Goal: Check status: Check status

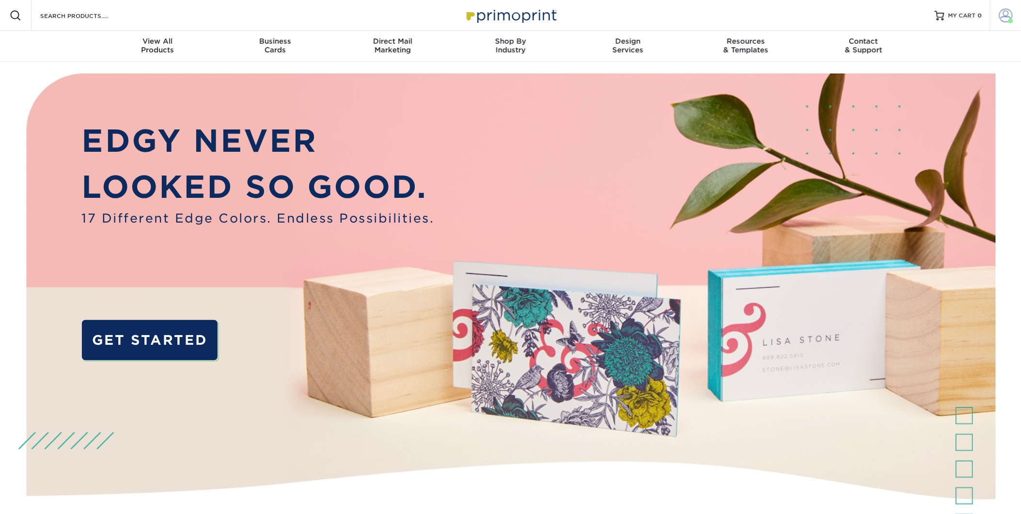
click at [1001, 15] on span at bounding box center [1007, 16] width 14 height 14
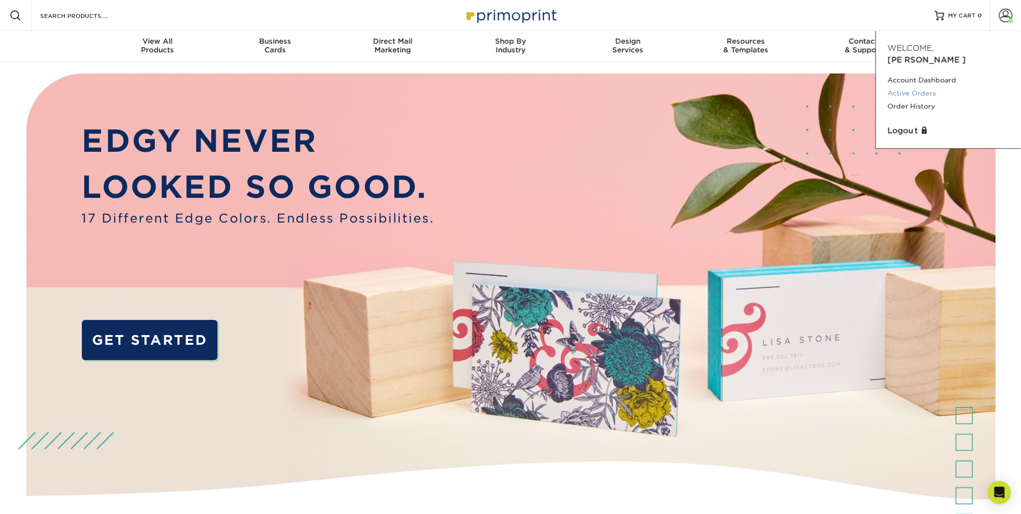
click at [905, 87] on link "Active Orders" at bounding box center [949, 93] width 122 height 13
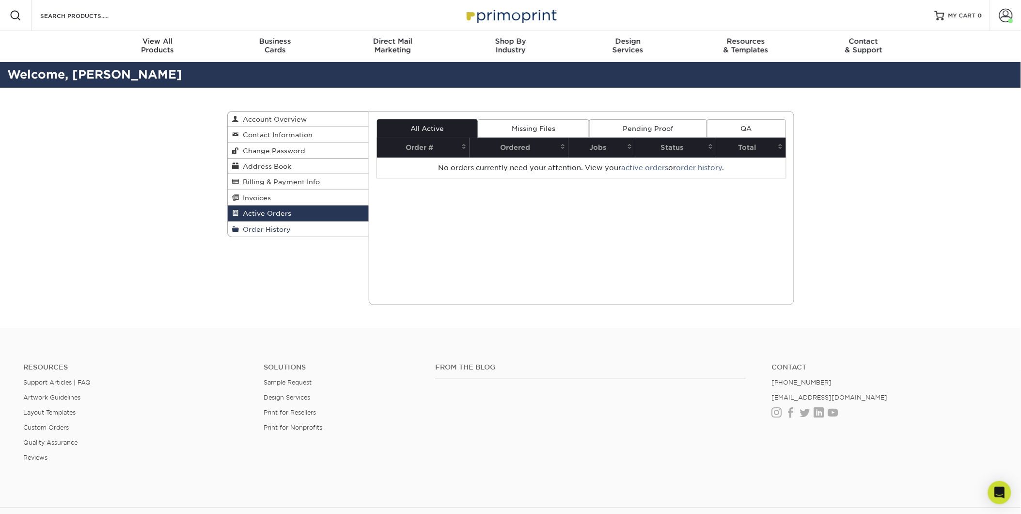
click at [286, 230] on span "Order History" at bounding box center [265, 229] width 52 height 8
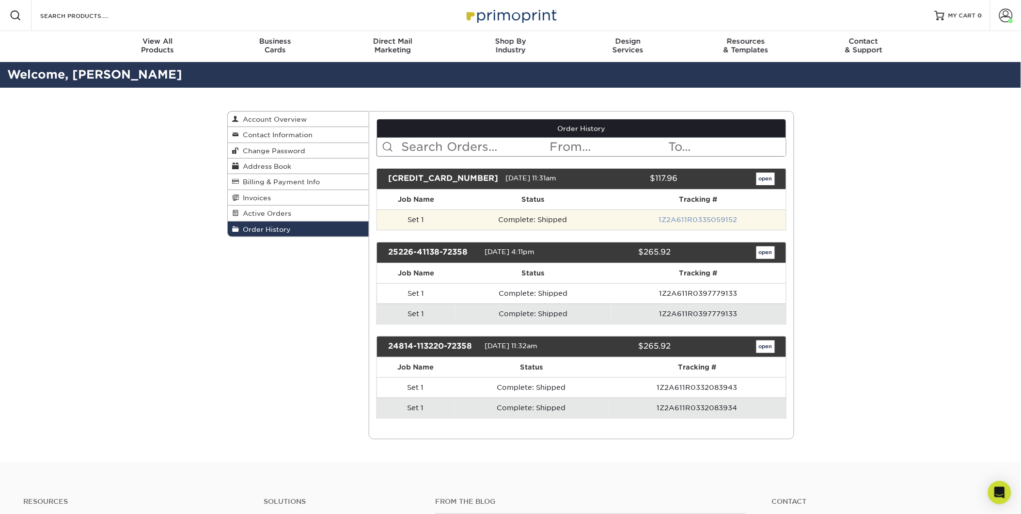
click at [709, 221] on link "1Z2A611R0335059152" at bounding box center [698, 220] width 79 height 8
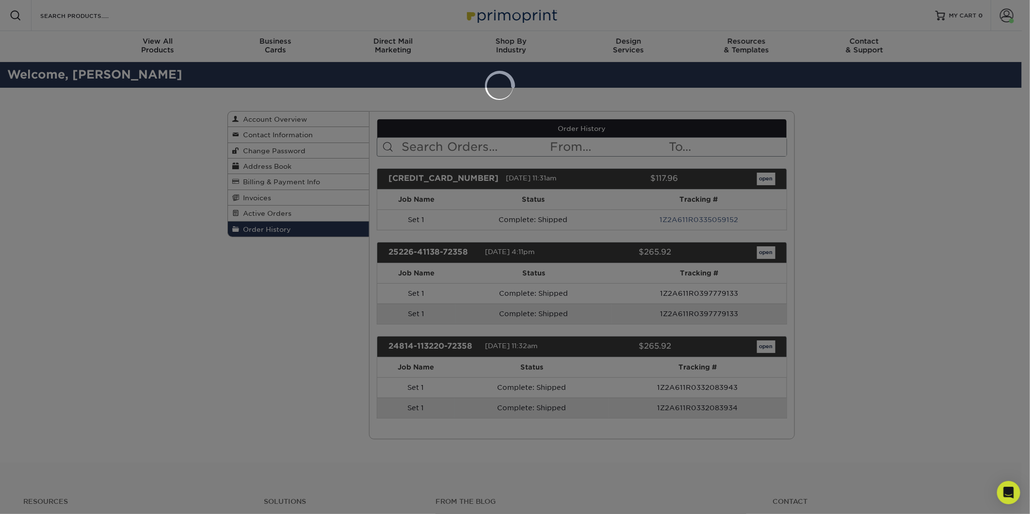
click at [682, 220] on div at bounding box center [515, 257] width 1030 height 514
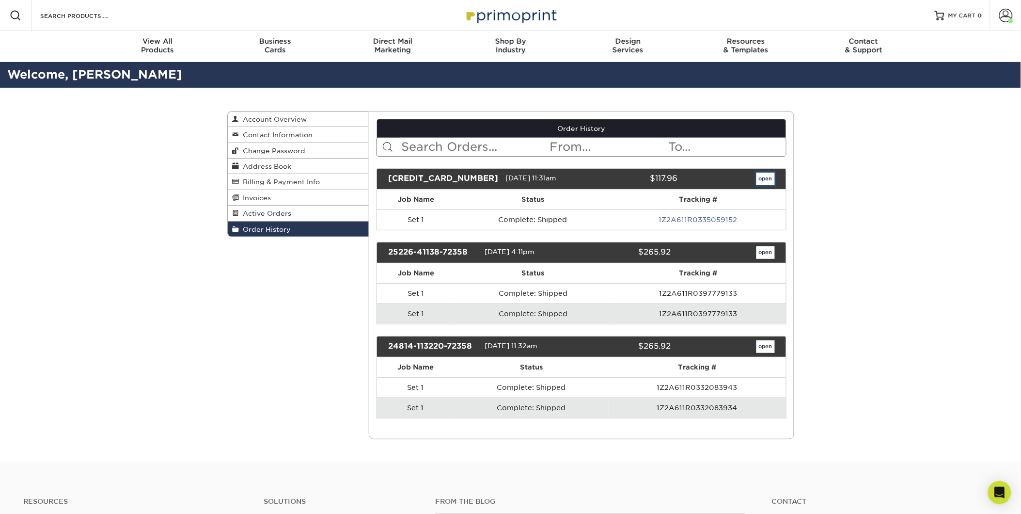
click at [766, 178] on link "open" at bounding box center [766, 179] width 18 height 13
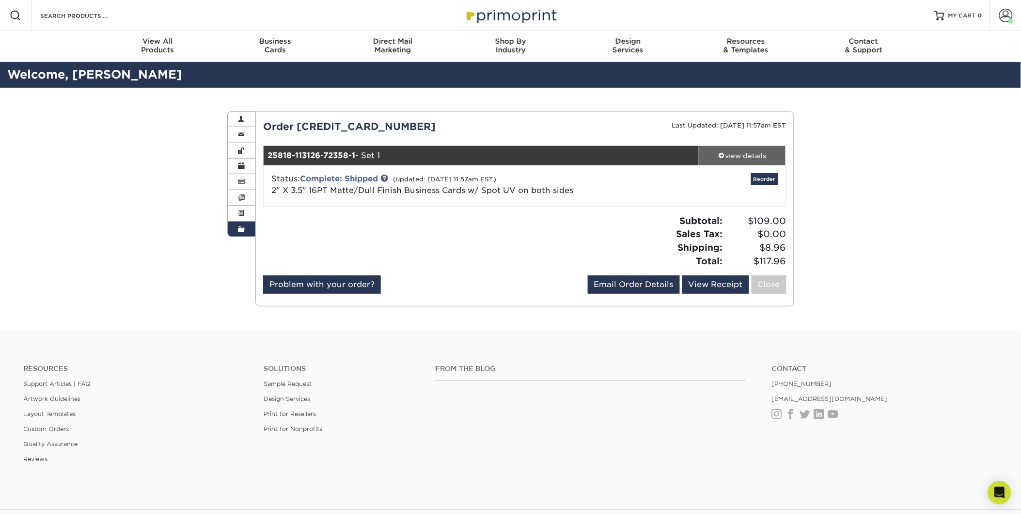
click at [744, 151] on div "view details" at bounding box center [742, 156] width 87 height 10
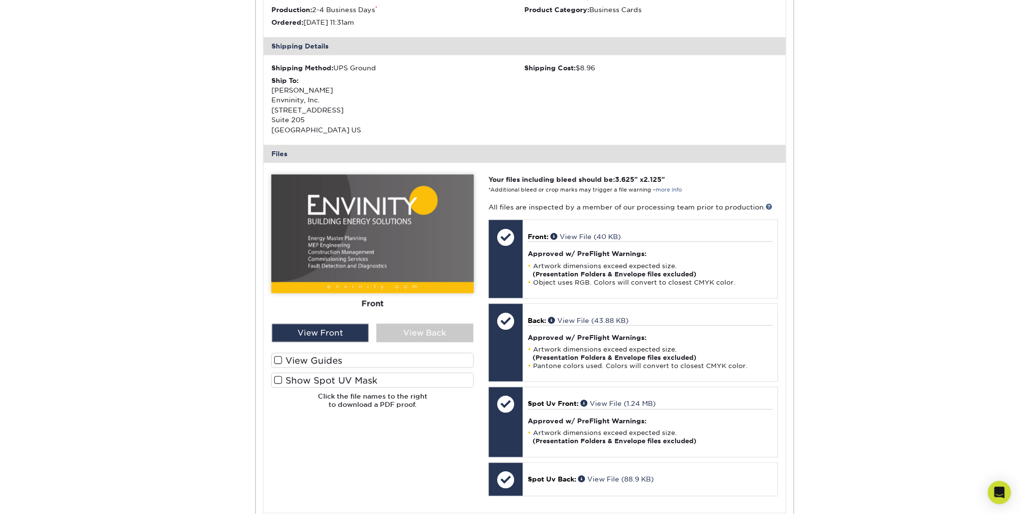
scroll to position [269, 0]
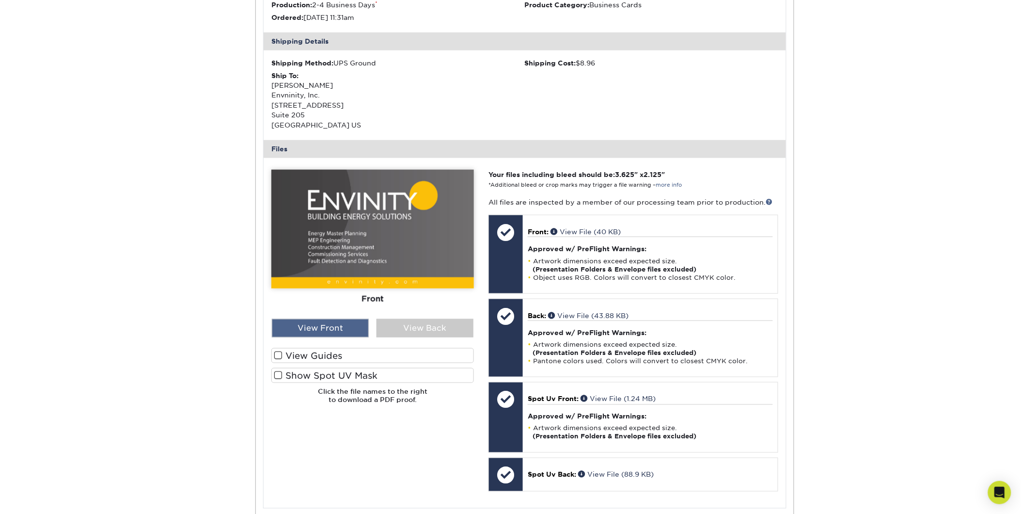
click at [341, 328] on div "View Front" at bounding box center [320, 328] width 97 height 18
click at [408, 324] on div "View Back" at bounding box center [425, 328] width 97 height 18
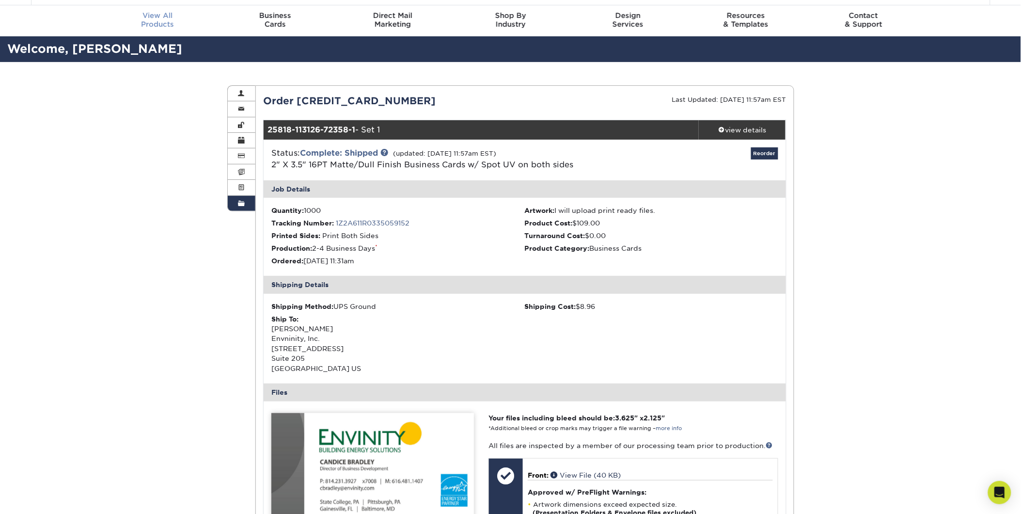
scroll to position [0, 0]
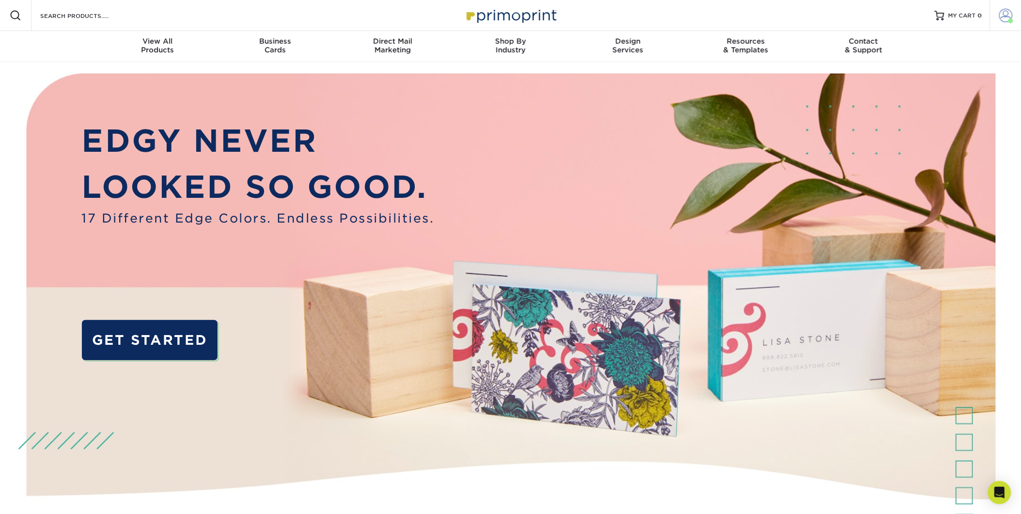
click at [1009, 11] on span at bounding box center [1007, 16] width 14 height 14
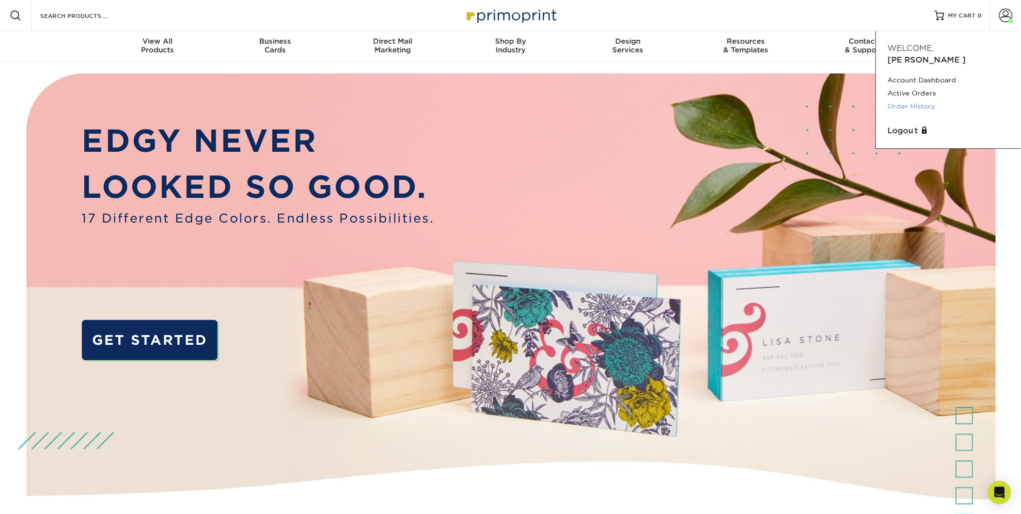
click at [915, 100] on link "Order History" at bounding box center [949, 106] width 122 height 13
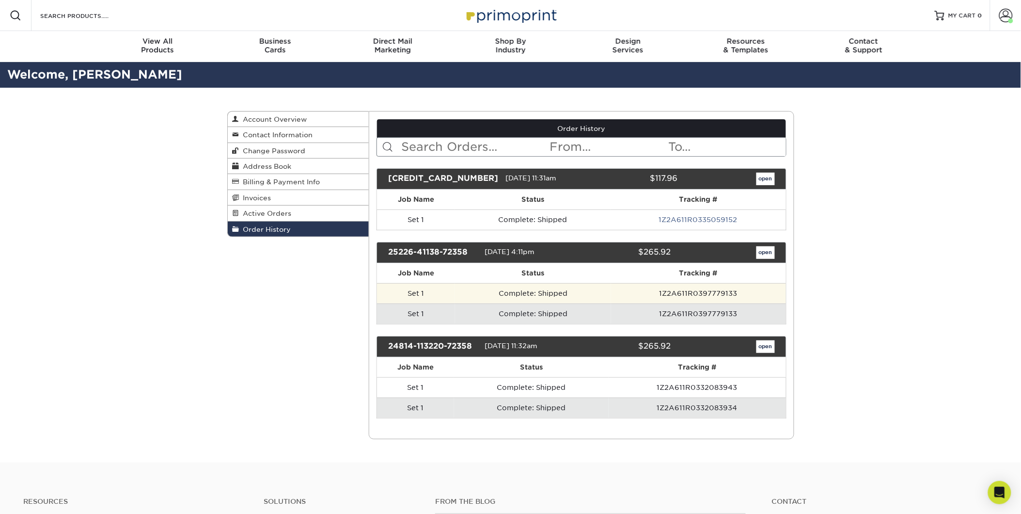
click at [697, 296] on td "1Z2A611R0397779133" at bounding box center [698, 293] width 175 height 20
click at [680, 294] on td "1Z2A611R0397779133" at bounding box center [698, 293] width 175 height 20
drag, startPoint x: 680, startPoint y: 293, endPoint x: 645, endPoint y: 299, distance: 34.9
click at [645, 299] on td "1Z2A611R0397779133" at bounding box center [698, 293] width 175 height 20
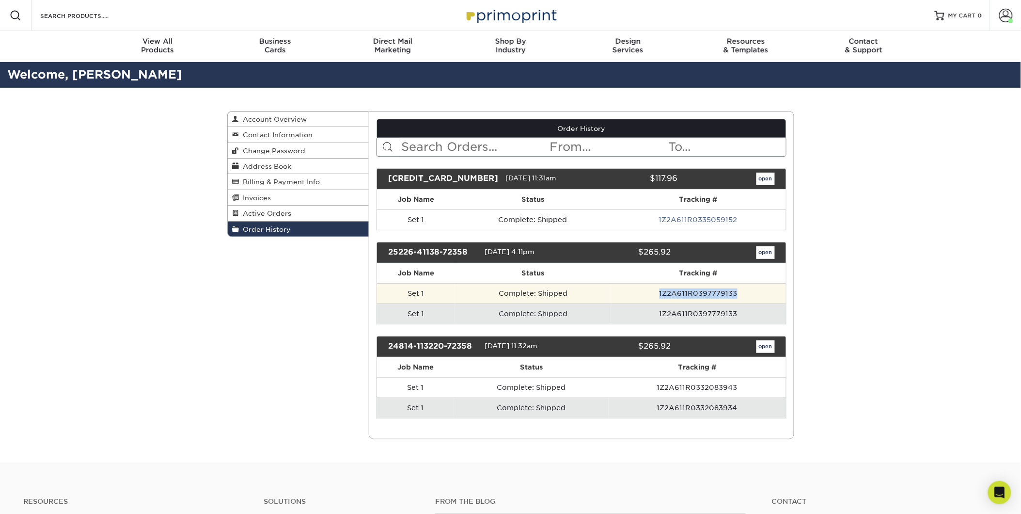
click at [645, 299] on td "1Z2A611R0397779133" at bounding box center [698, 293] width 175 height 20
drag, startPoint x: 659, startPoint y: 294, endPoint x: 760, endPoint y: 295, distance: 100.3
click at [760, 295] on td "1Z2A611R0397779133" at bounding box center [698, 293] width 175 height 20
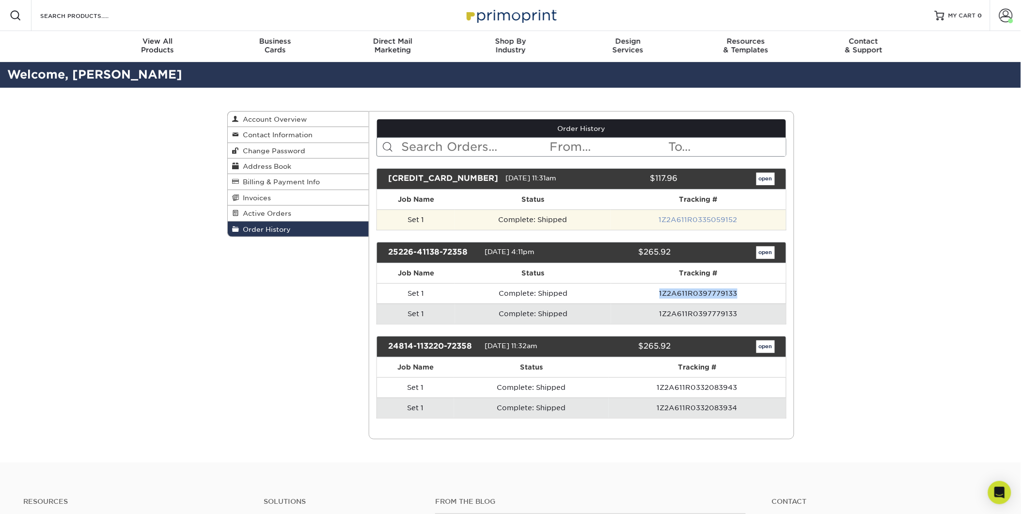
click at [707, 220] on link "1Z2A611R0335059152" at bounding box center [698, 220] width 79 height 8
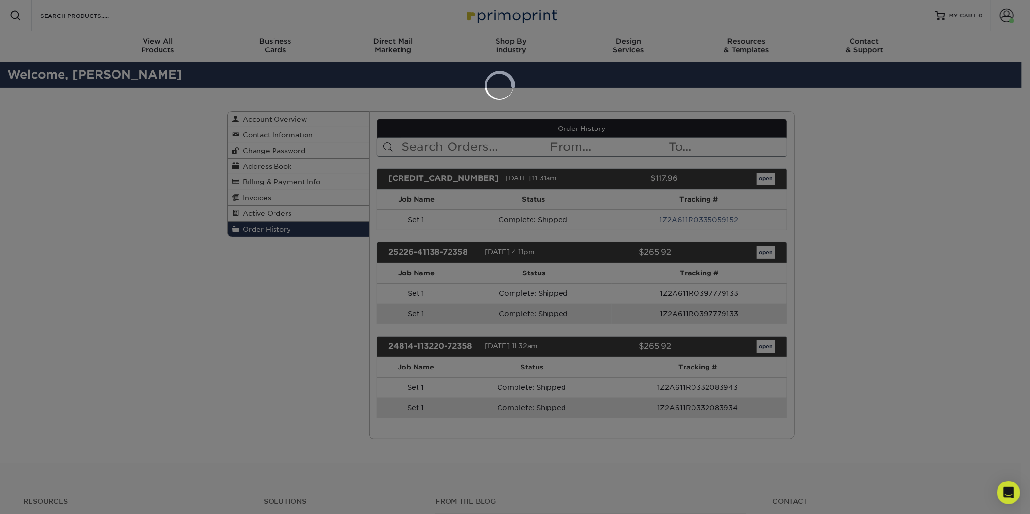
click at [854, 279] on div at bounding box center [515, 257] width 1030 height 514
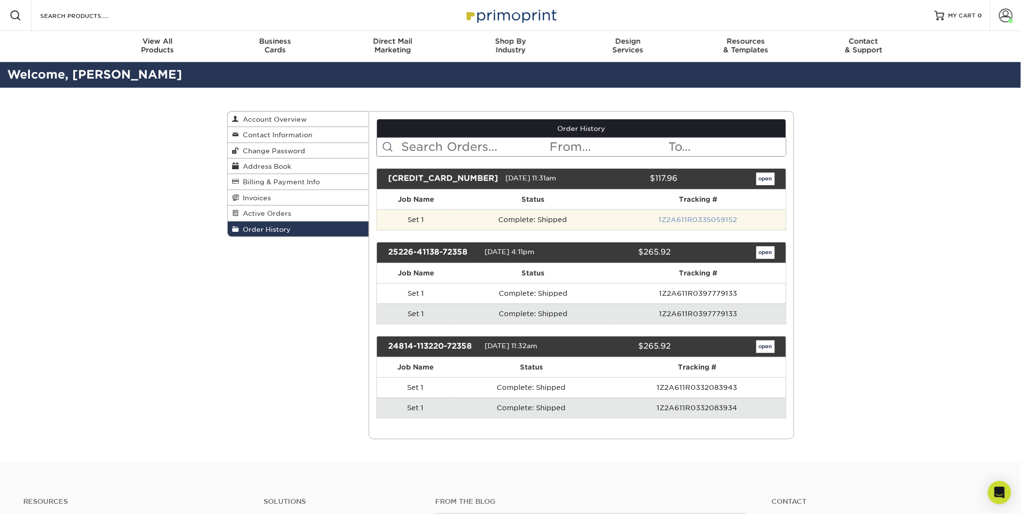
click at [700, 217] on link "1Z2A611R0335059152" at bounding box center [698, 220] width 79 height 8
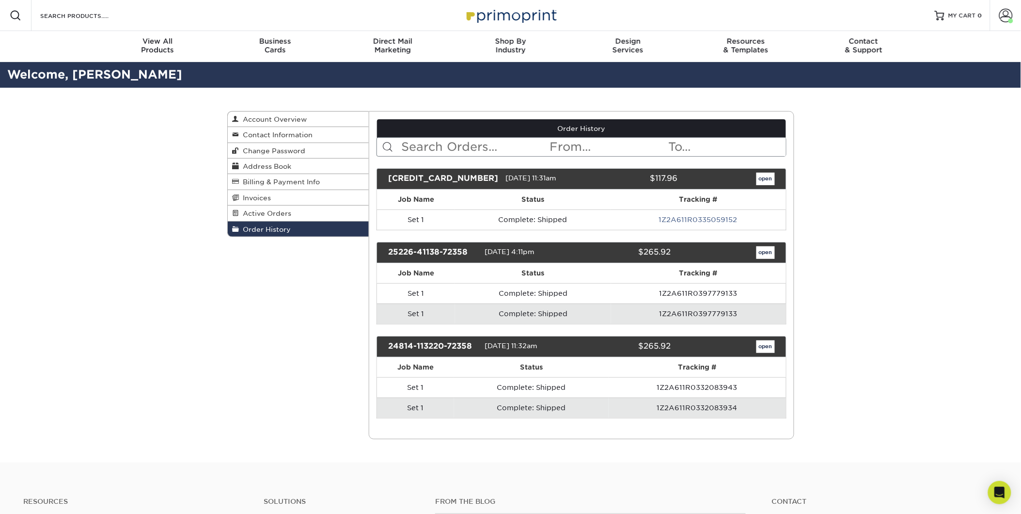
click at [726, 217] on link "1Z2A611R0335059152" at bounding box center [698, 220] width 79 height 8
